Goal: Information Seeking & Learning: Learn about a topic

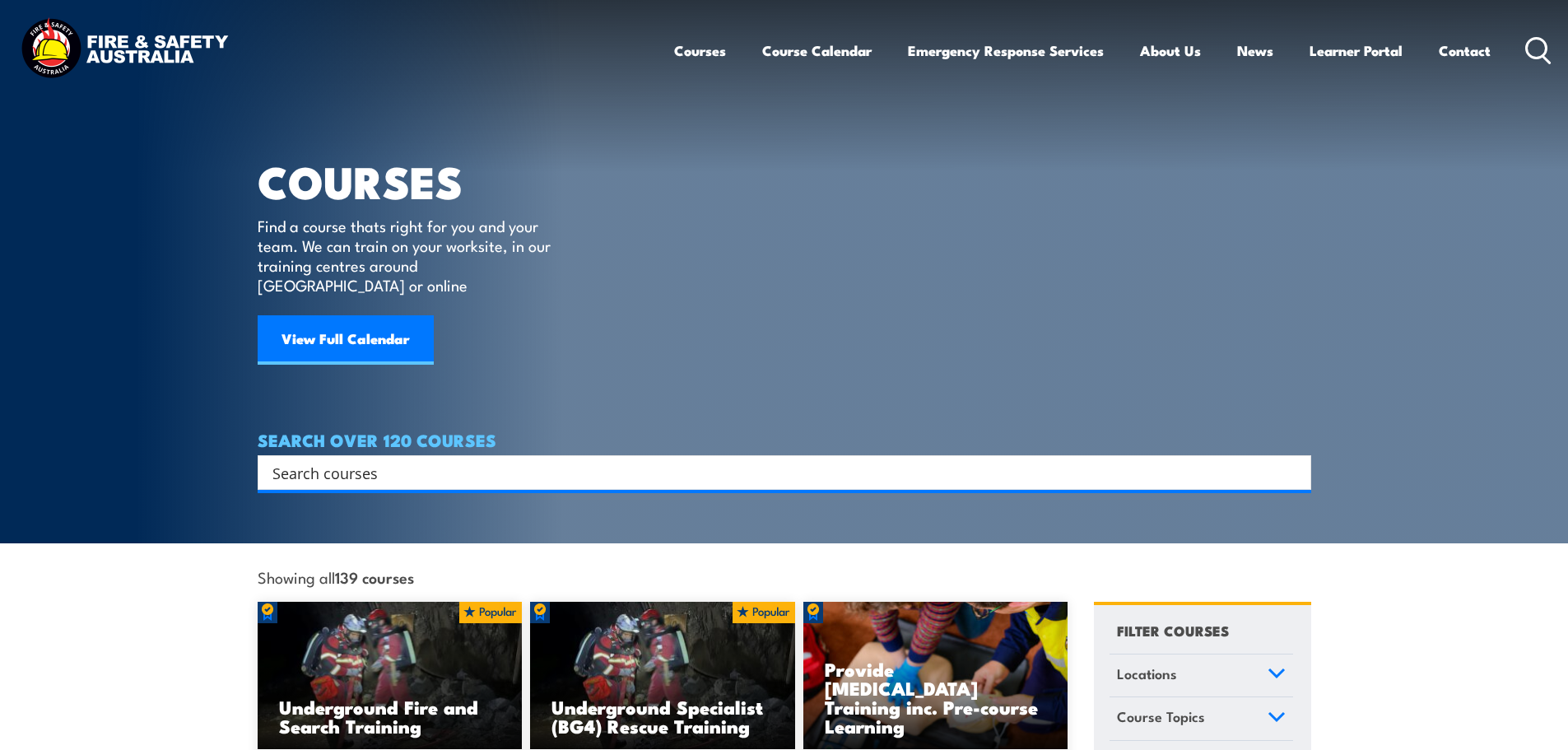
click at [356, 460] on input "Search input" at bounding box center [773, 472] width 1002 height 24
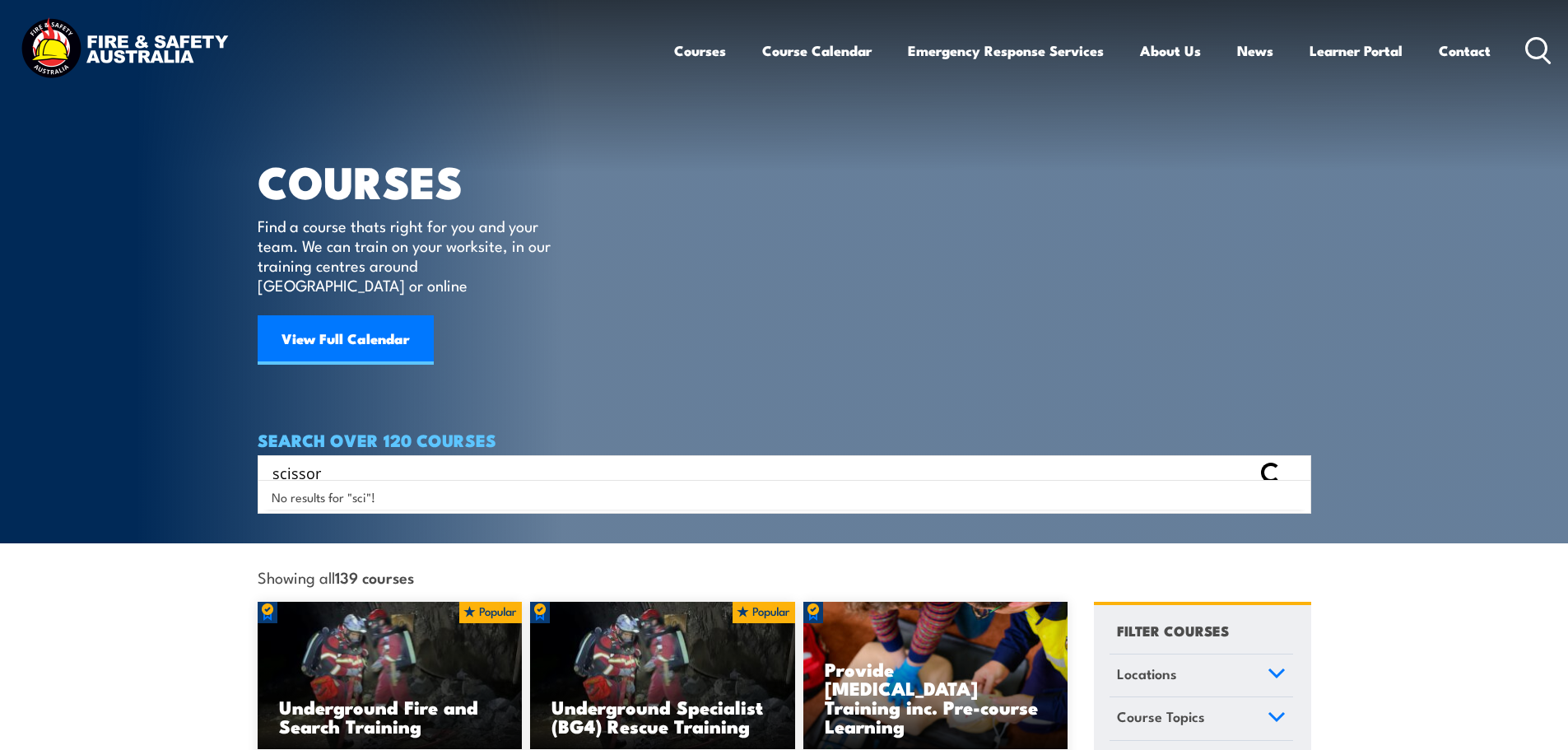
type input "scissor"
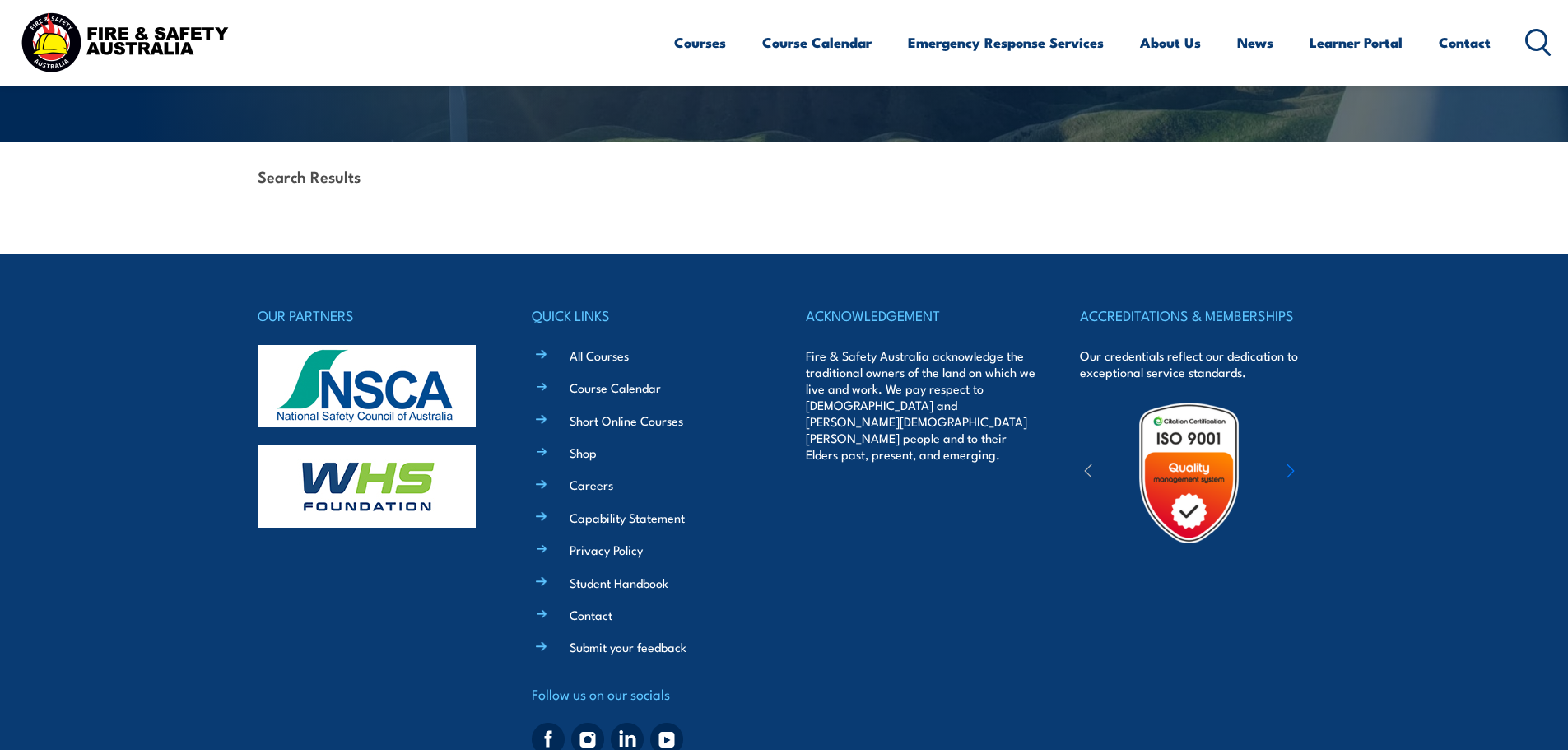
scroll to position [391, 0]
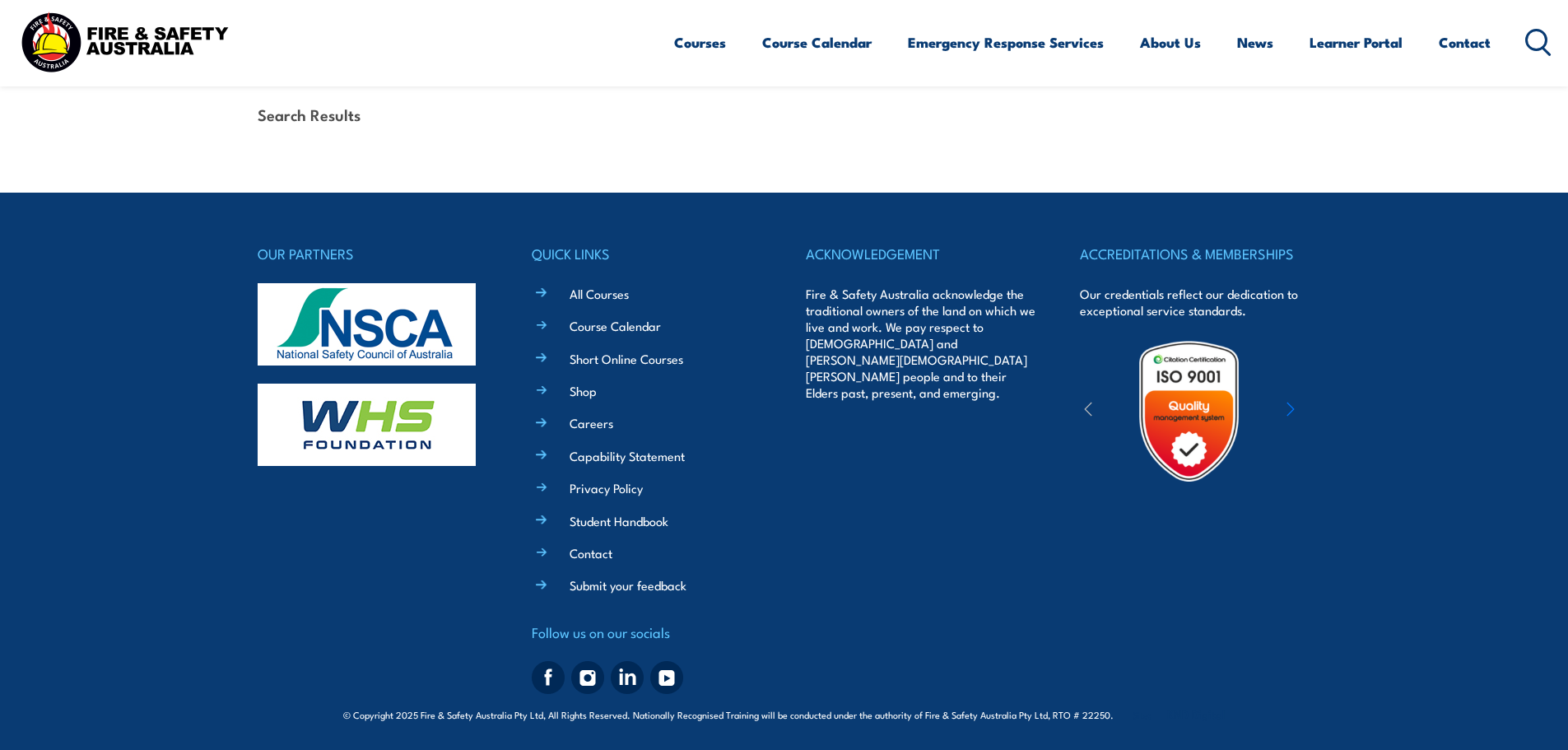
click at [556, 291] on li "All Courses" at bounding box center [659, 292] width 207 height 19
drag, startPoint x: 540, startPoint y: 291, endPoint x: 565, endPoint y: 294, distance: 25.2
click at [556, 292] on li "All Courses" at bounding box center [659, 292] width 207 height 19
click at [582, 295] on link "All Courses" at bounding box center [599, 293] width 59 height 17
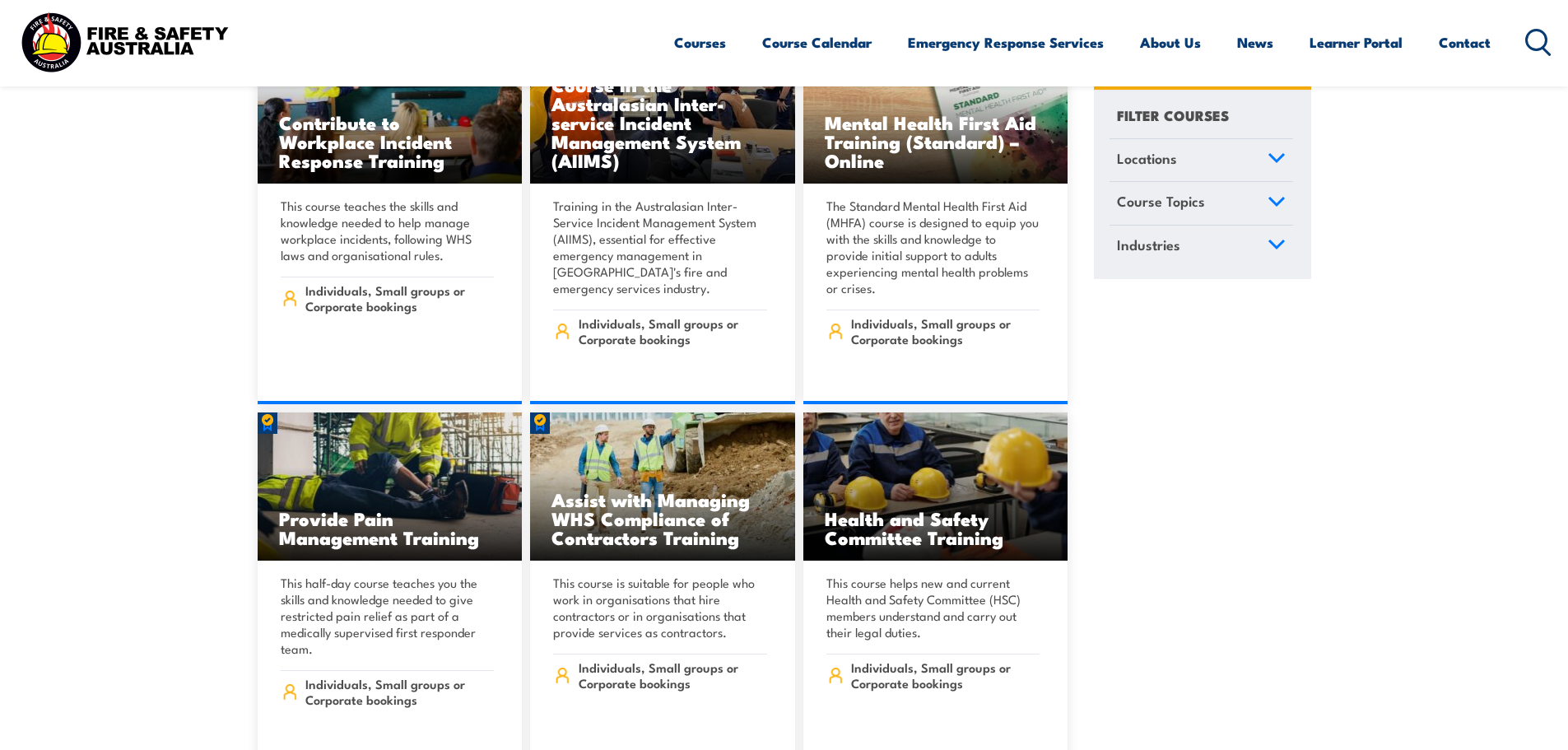
scroll to position [8723, 0]
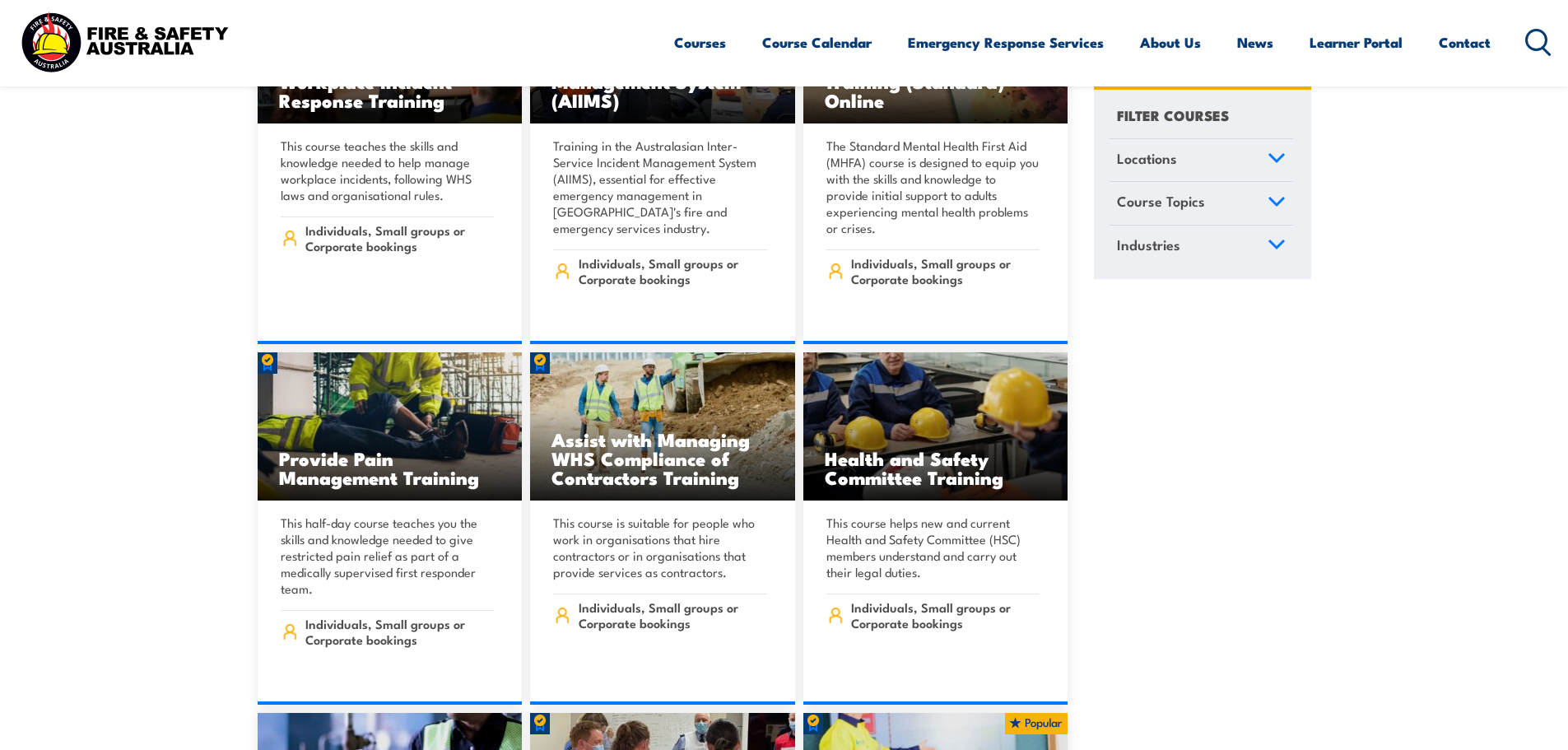
click at [1532, 44] on icon at bounding box center [1537, 43] width 26 height 27
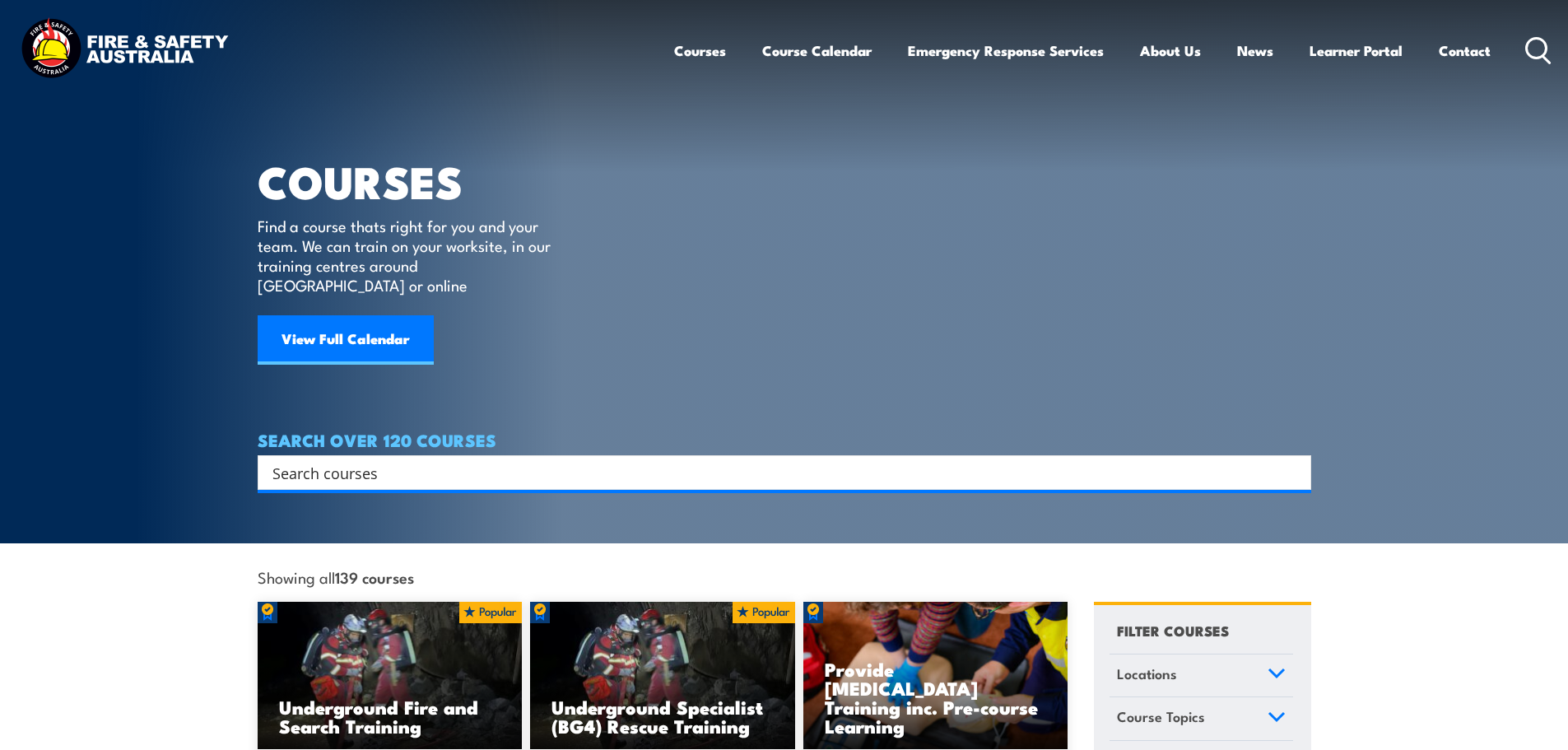
click at [352, 460] on input "Search input" at bounding box center [773, 472] width 1002 height 24
type input "scissor lift"
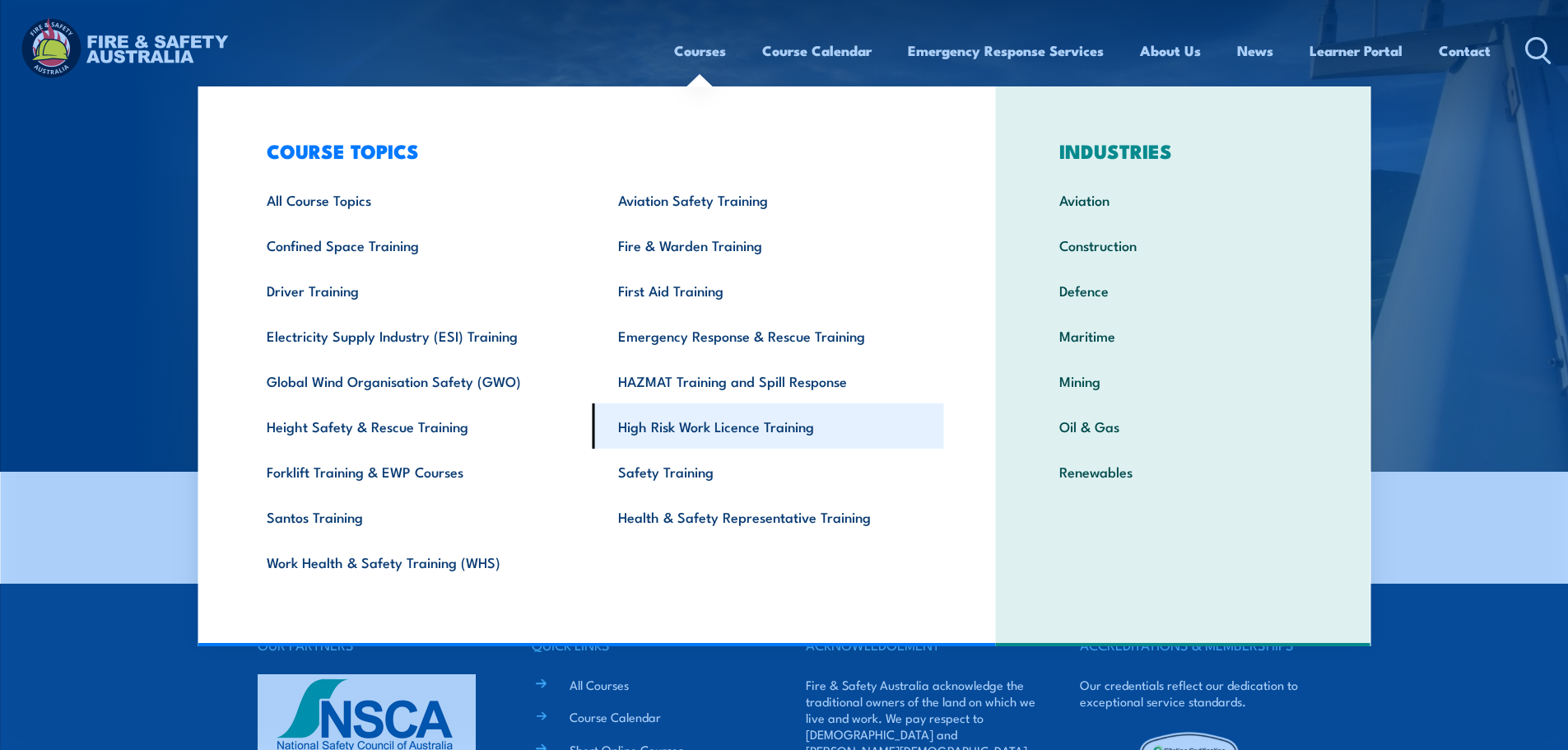
click at [750, 431] on link "High Risk Work Licence Training" at bounding box center [767, 426] width 351 height 45
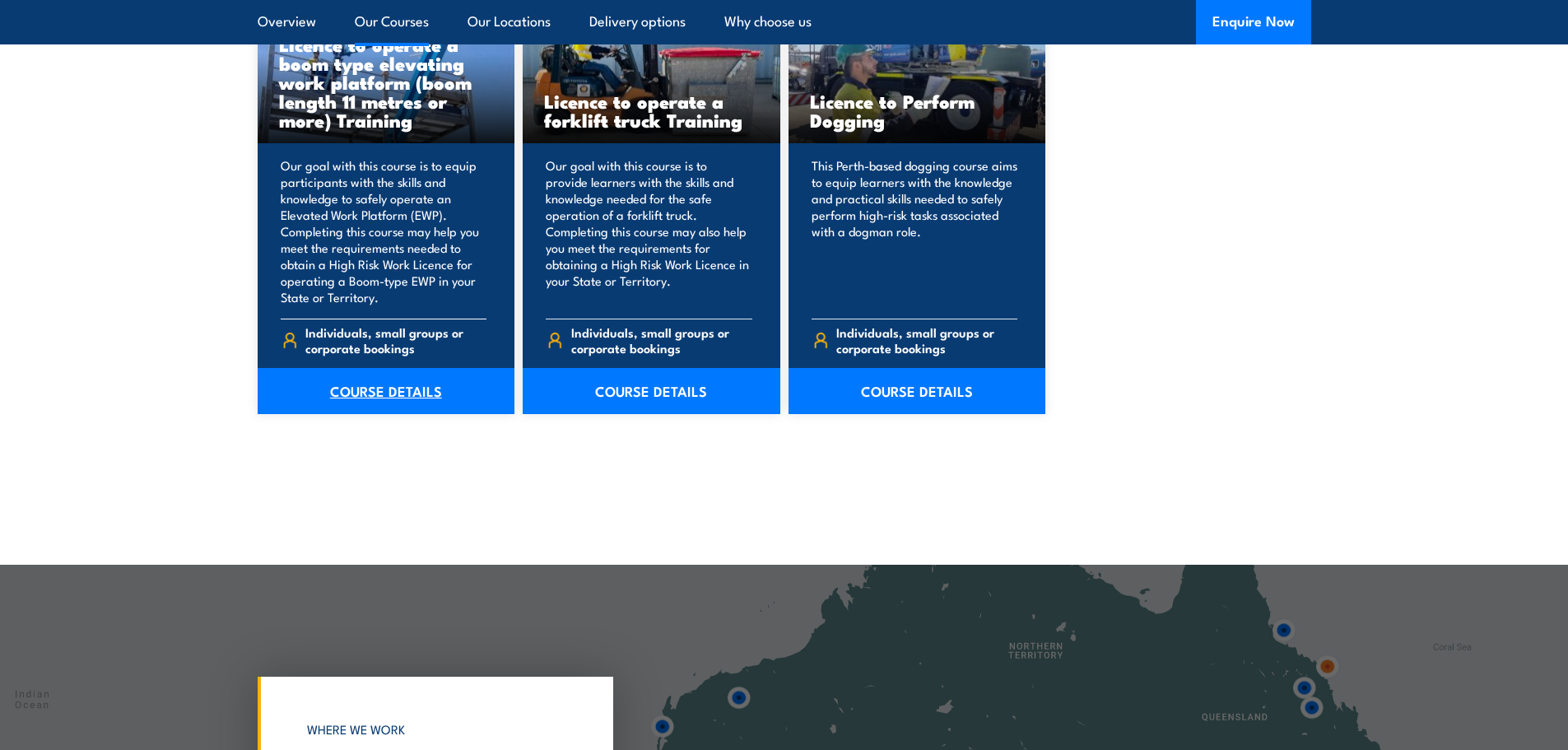
scroll to position [1399, 0]
click at [401, 388] on link "COURSE DETAILS" at bounding box center [386, 392] width 258 height 46
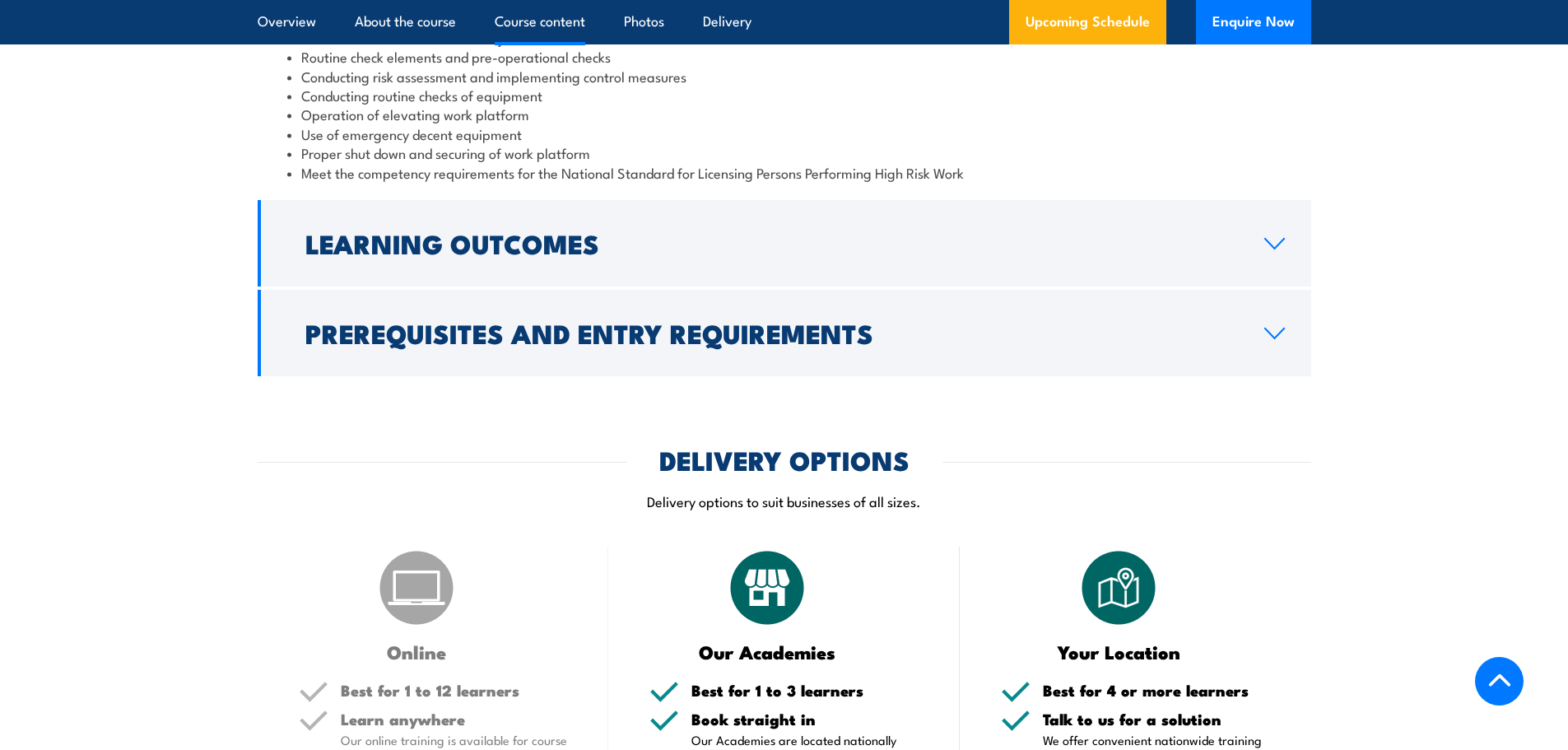
scroll to position [1810, 0]
